Goal: Task Accomplishment & Management: Manage account settings

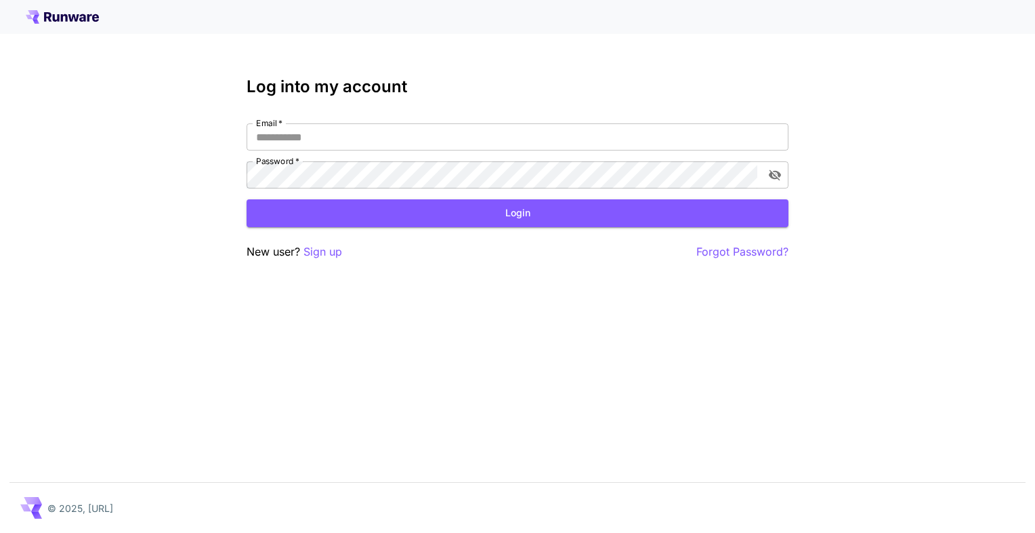
type input "**********"
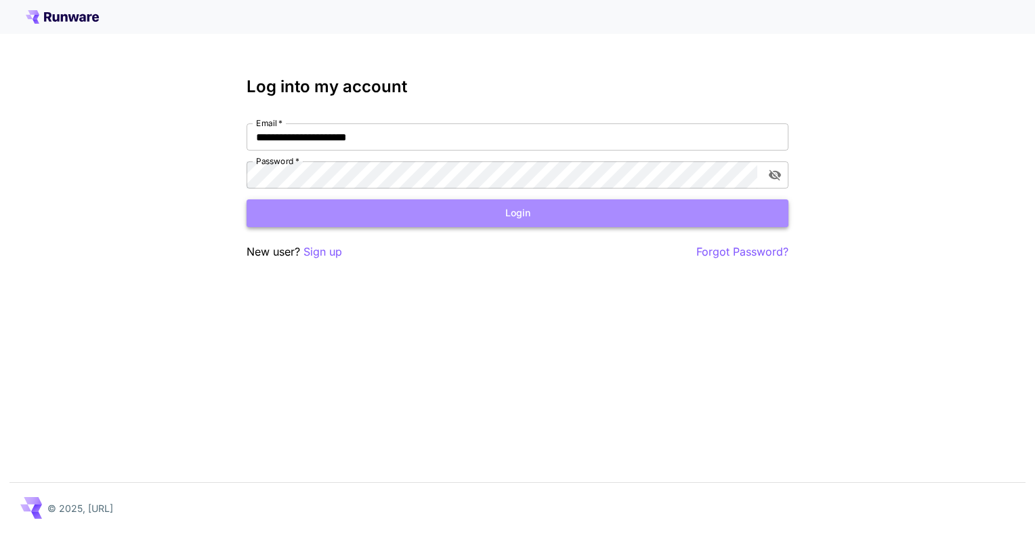
click at [691, 207] on button "Login" at bounding box center [518, 213] width 542 height 28
